Goal: Task Accomplishment & Management: Manage account settings

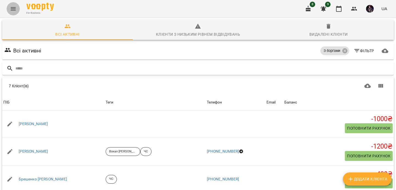
click at [11, 6] on icon "Menu" at bounding box center [13, 9] width 7 height 7
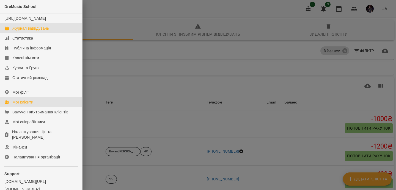
click at [31, 31] on div "Журнал відвідувань" at bounding box center [30, 29] width 37 height 6
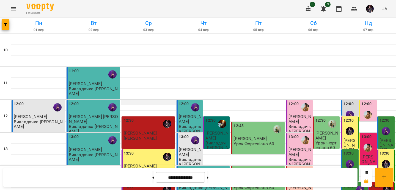
scroll to position [265, 0]
click at [209, 180] on button at bounding box center [207, 178] width 1 height 12
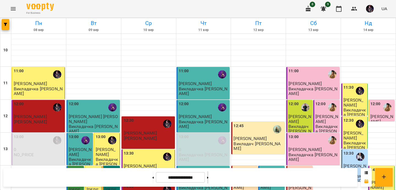
click at [209, 180] on button at bounding box center [207, 178] width 1 height 12
type input "**********"
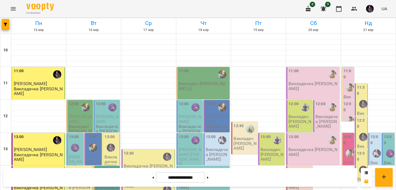
scroll to position [255, 0]
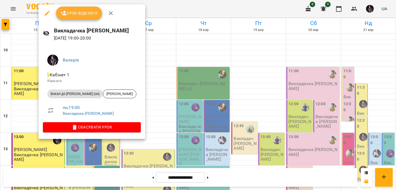
click at [111, 13] on icon "button" at bounding box center [111, 13] width 4 height 4
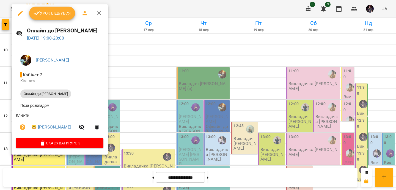
click at [100, 13] on icon "button" at bounding box center [99, 13] width 7 height 7
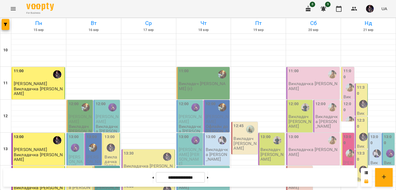
scroll to position [298, 0]
